Goal: Obtain resource: Obtain resource

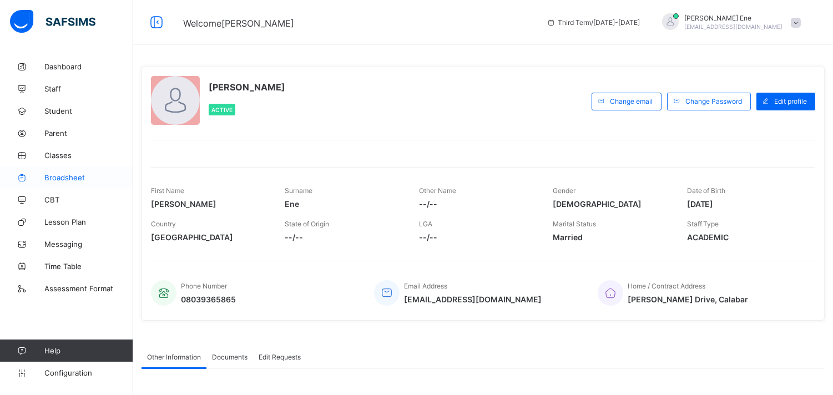
click at [79, 175] on span "Broadsheet" at bounding box center [88, 177] width 89 height 9
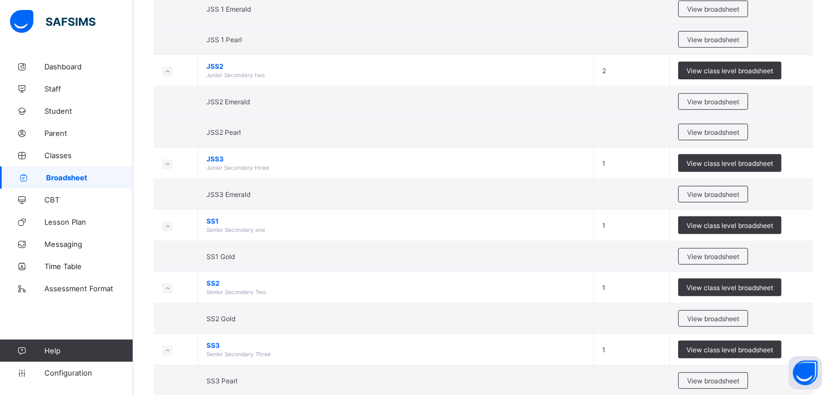
scroll to position [820, 0]
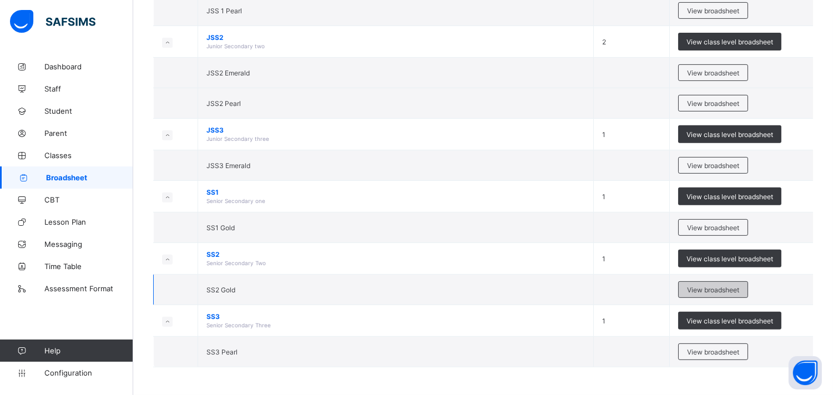
click at [709, 291] on span "View broadsheet" at bounding box center [713, 290] width 52 height 8
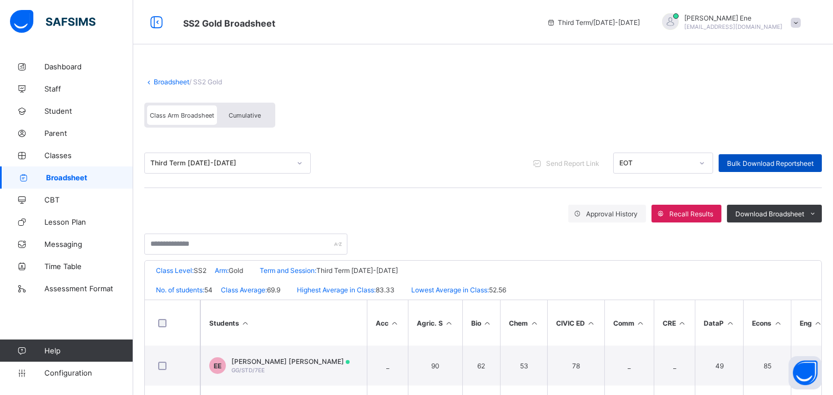
click at [756, 159] on span "Bulk Download Reportsheet" at bounding box center [770, 163] width 87 height 8
click at [804, 211] on span "Download Broadsheet" at bounding box center [769, 214] width 69 height 8
click at [818, 211] on icon at bounding box center [813, 213] width 8 height 7
click at [819, 234] on li "PDF" at bounding box center [799, 237] width 44 height 17
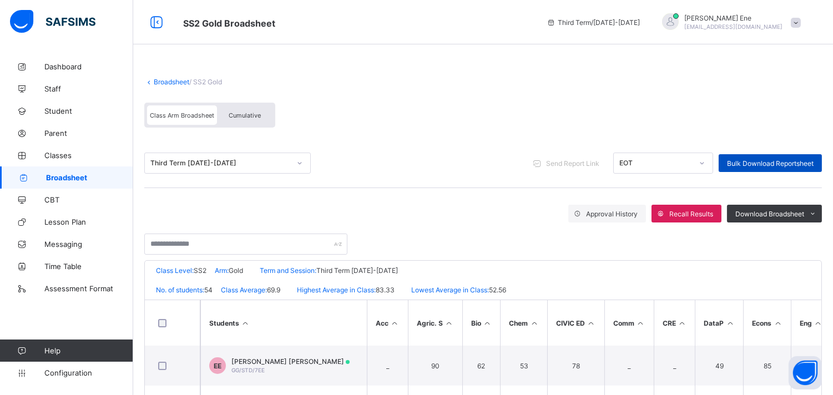
click at [756, 162] on span "Bulk Download Reportsheet" at bounding box center [770, 163] width 87 height 8
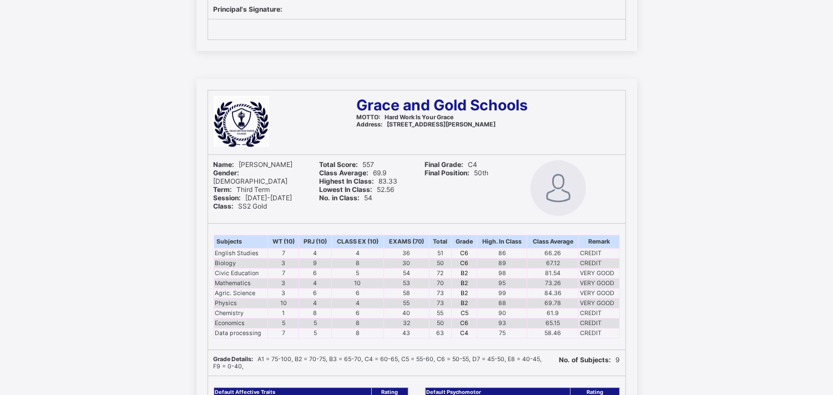
scroll to position [6430, 0]
